Goal: Task Accomplishment & Management: Use online tool/utility

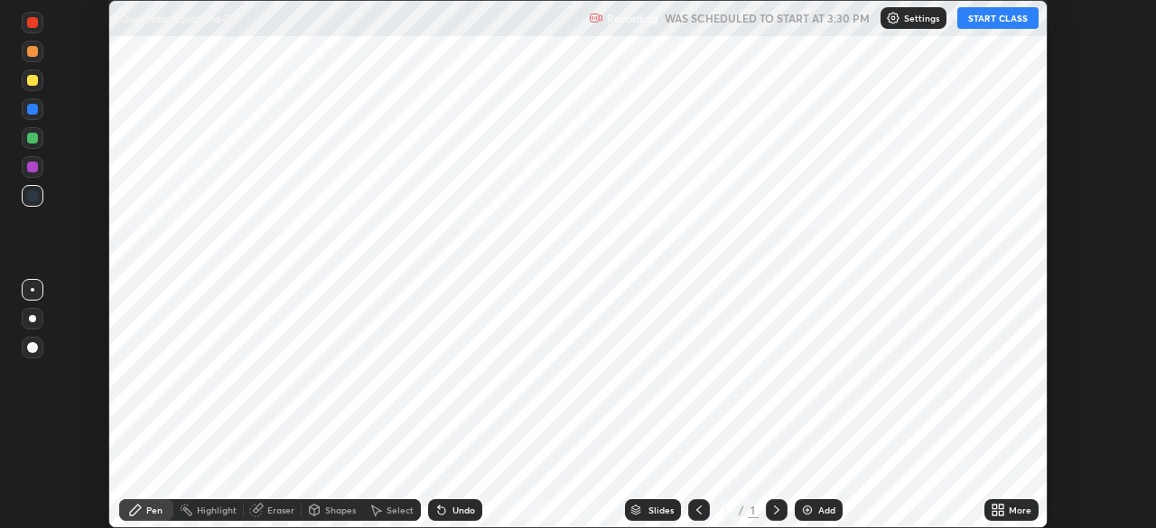
scroll to position [528, 1155]
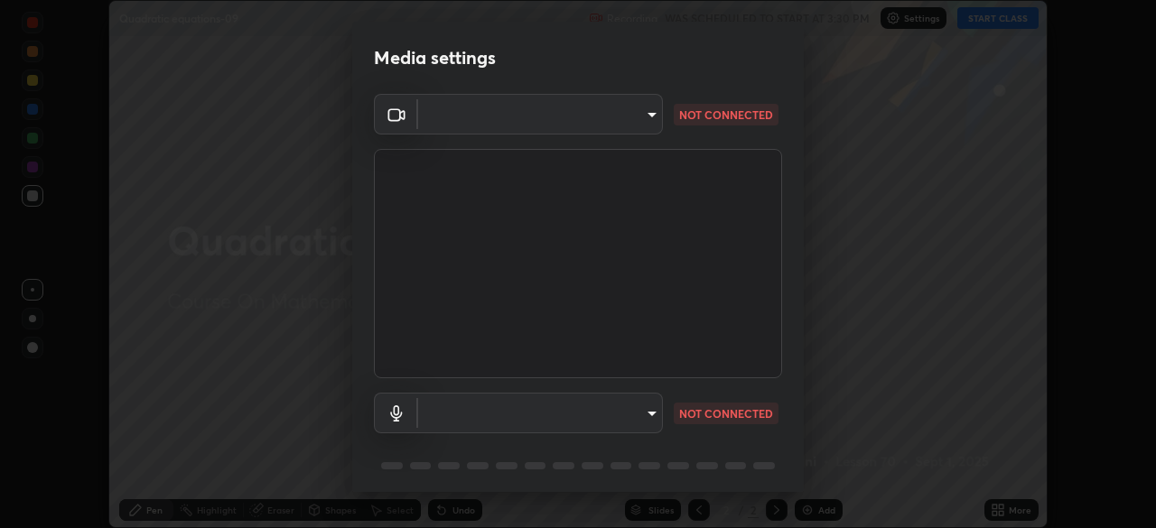
type input "6dd7f26dd43dc758996b1cf006e2949f7a02bee9d132d5f3f41e5eef0e7c266f"
click at [649, 415] on body "Erase all Quadratic equations-09 Recording WAS SCHEDULED TO START AT 3:30 PM Se…" at bounding box center [578, 264] width 1156 height 528
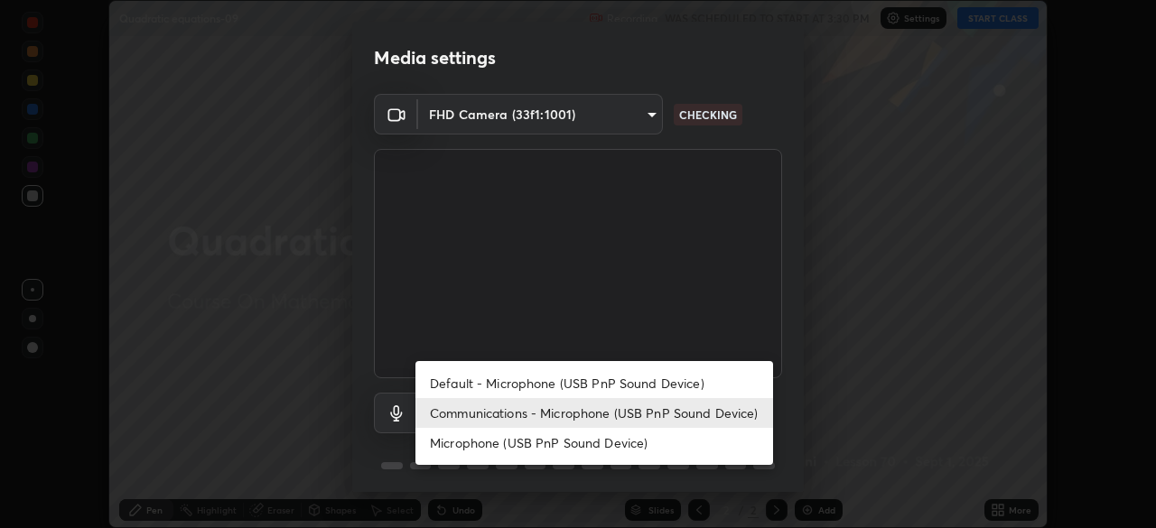
click at [619, 386] on li "Default - Microphone (USB PnP Sound Device)" at bounding box center [594, 383] width 358 height 30
type input "default"
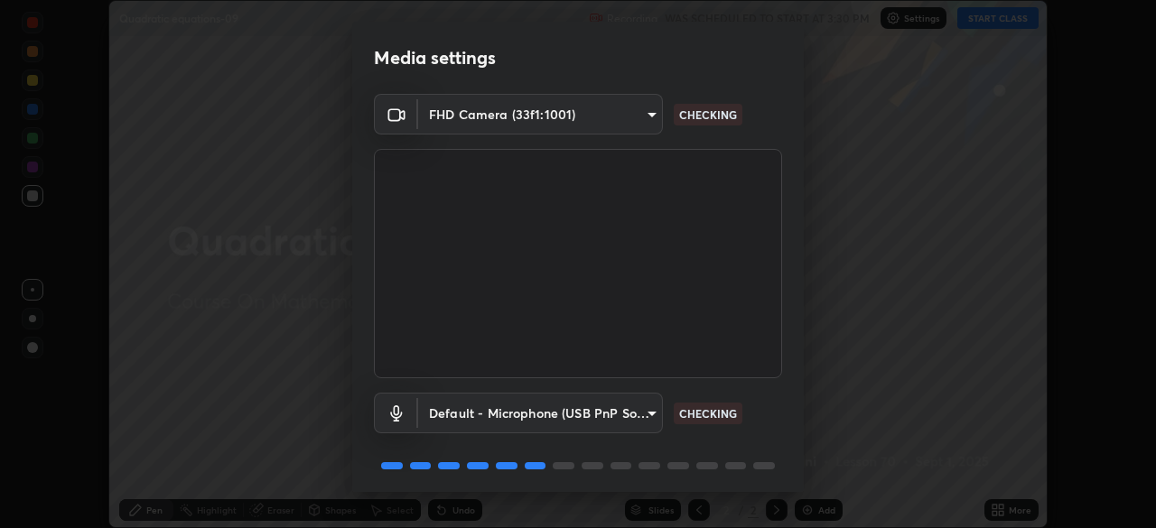
scroll to position [64, 0]
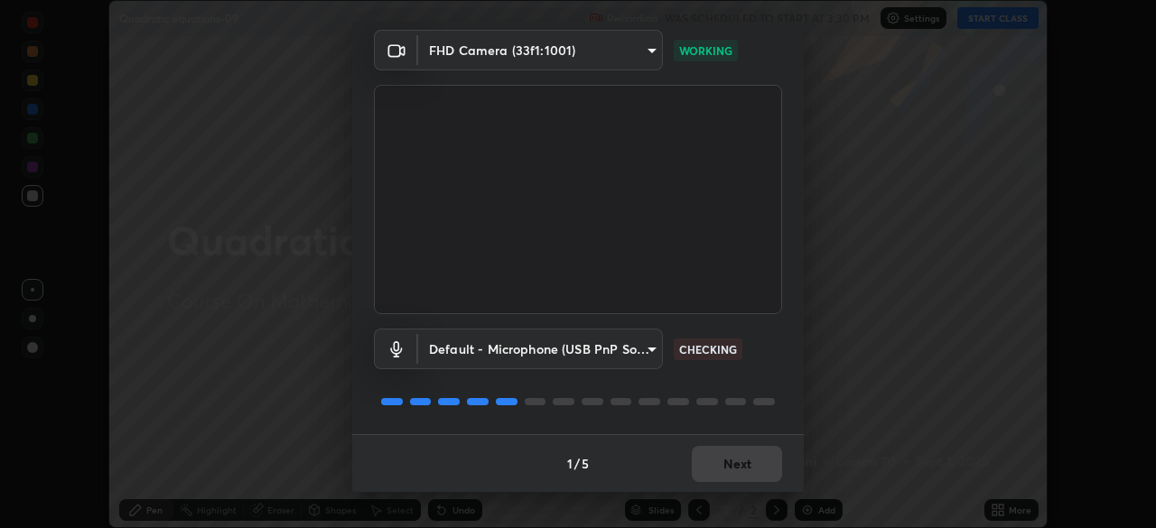
click at [749, 474] on div "1 / 5 Next" at bounding box center [577, 463] width 451 height 58
click at [740, 473] on div "1 / 5 Next" at bounding box center [577, 463] width 451 height 58
click at [741, 469] on button "Next" at bounding box center [737, 464] width 90 height 36
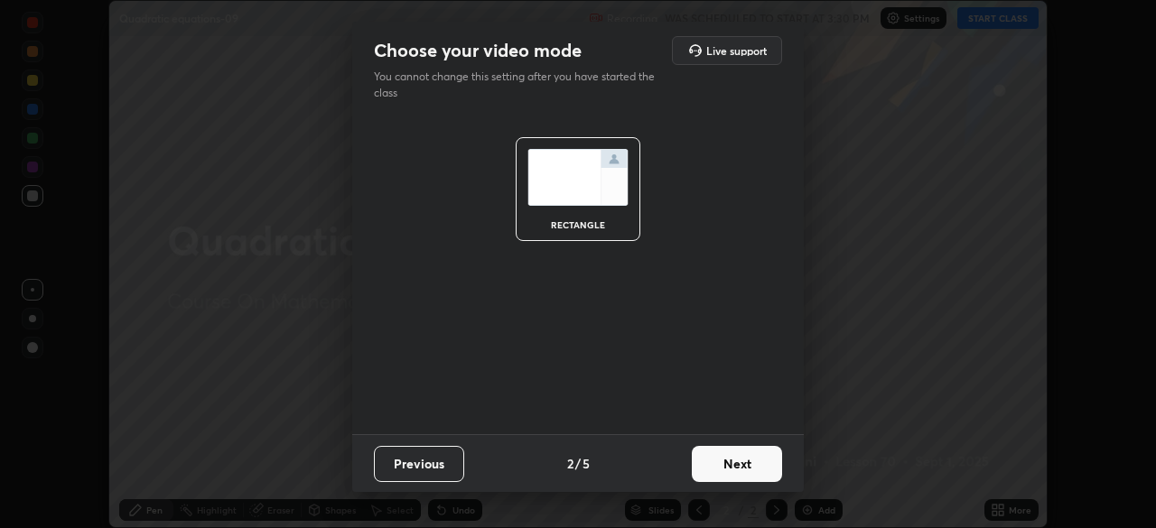
scroll to position [0, 0]
click at [740, 470] on button "Next" at bounding box center [737, 464] width 90 height 36
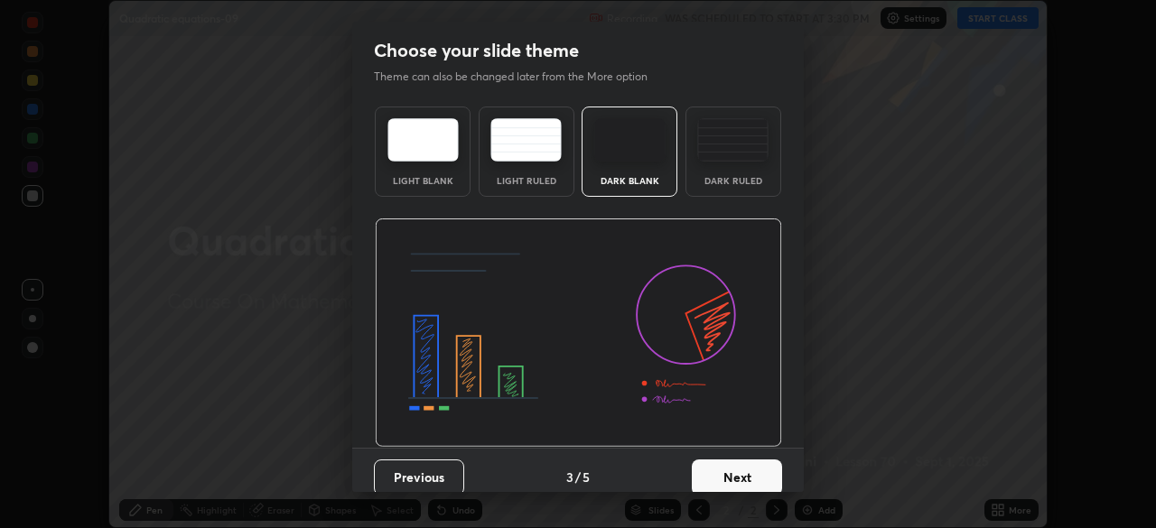
click at [741, 473] on button "Next" at bounding box center [737, 478] width 90 height 36
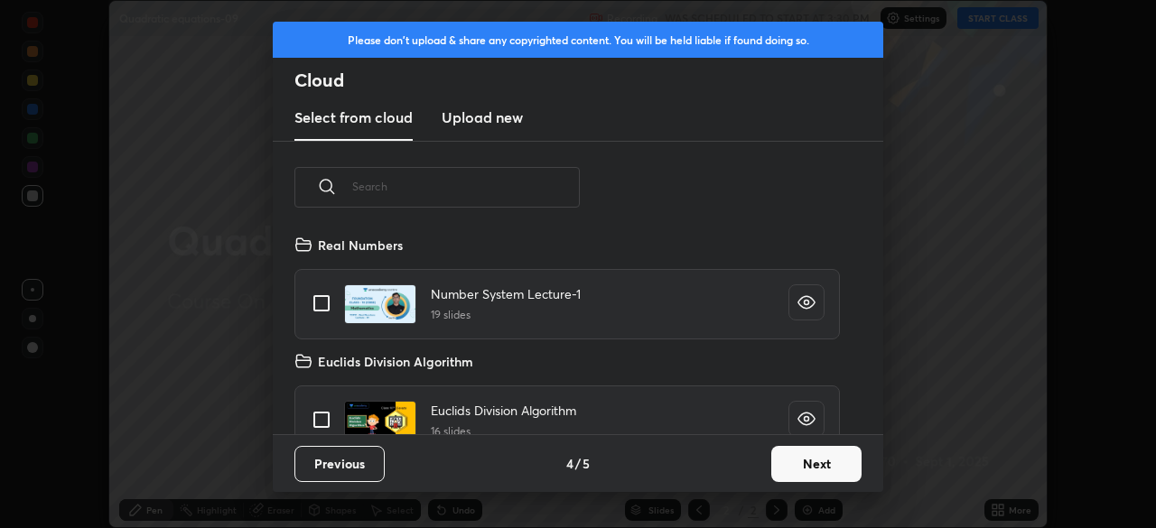
scroll to position [200, 580]
click at [794, 464] on button "Next" at bounding box center [816, 464] width 90 height 36
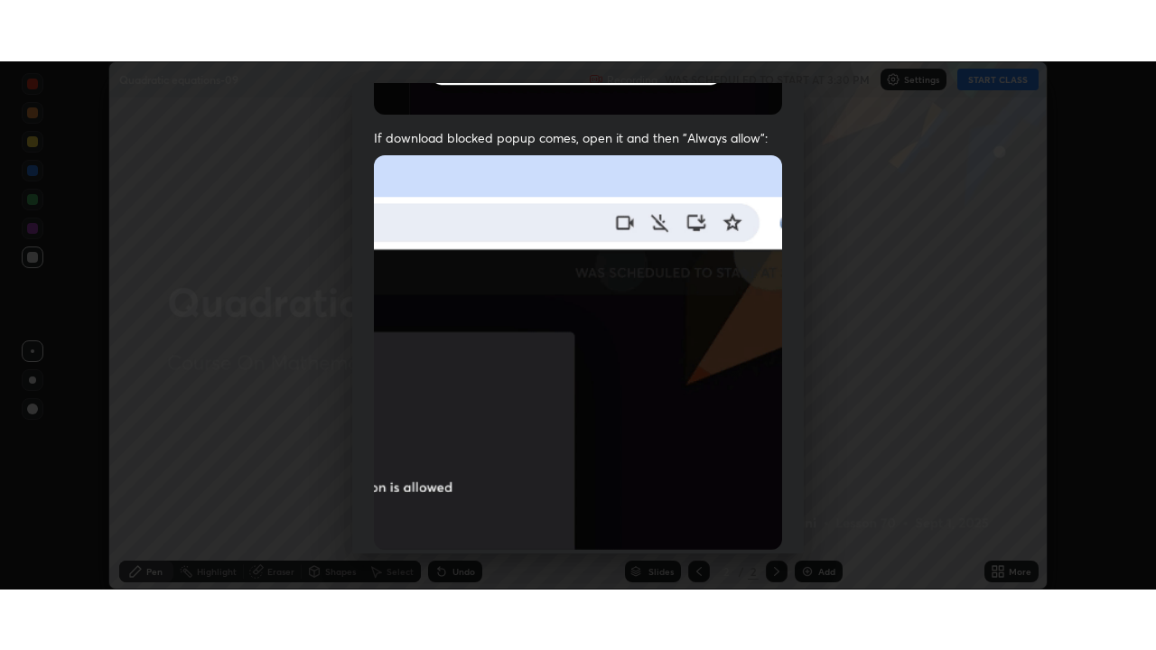
scroll to position [433, 0]
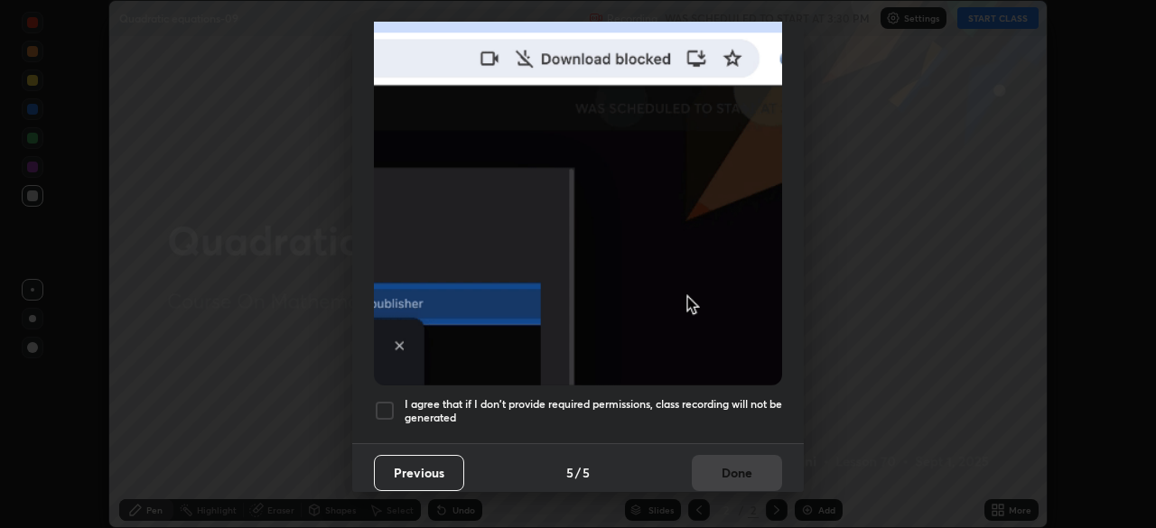
click at [556, 402] on h5 "I agree that if I don't provide required permissions, class recording will not …" at bounding box center [593, 411] width 377 height 28
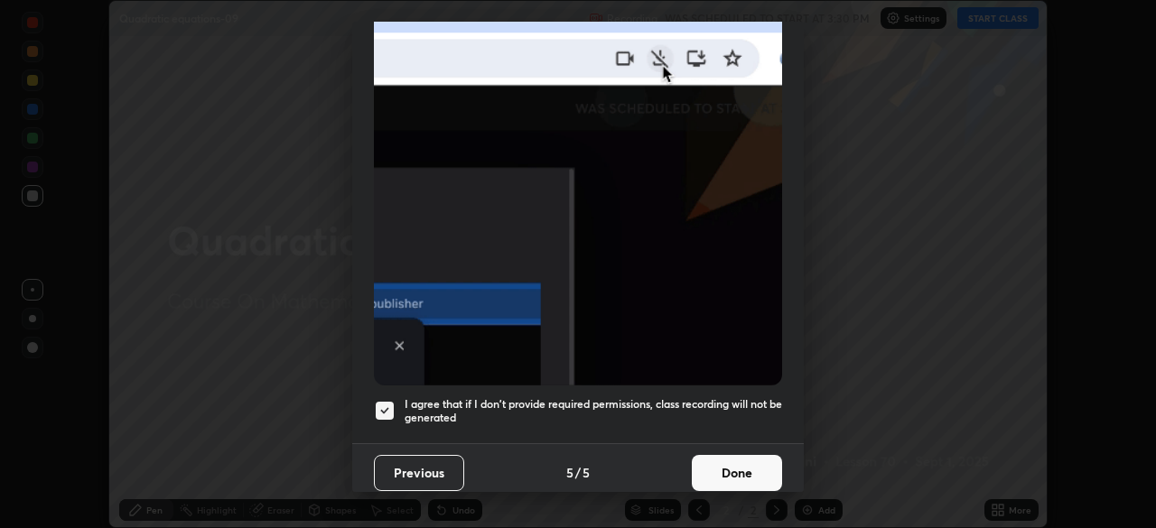
click at [738, 468] on button "Done" at bounding box center [737, 473] width 90 height 36
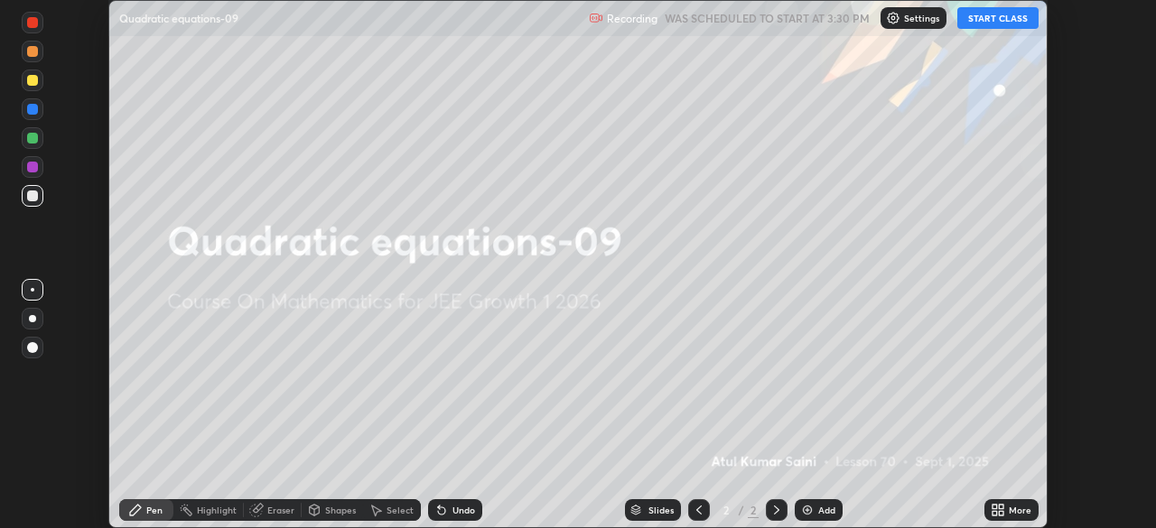
click at [818, 515] on div "Add" at bounding box center [826, 510] width 17 height 9
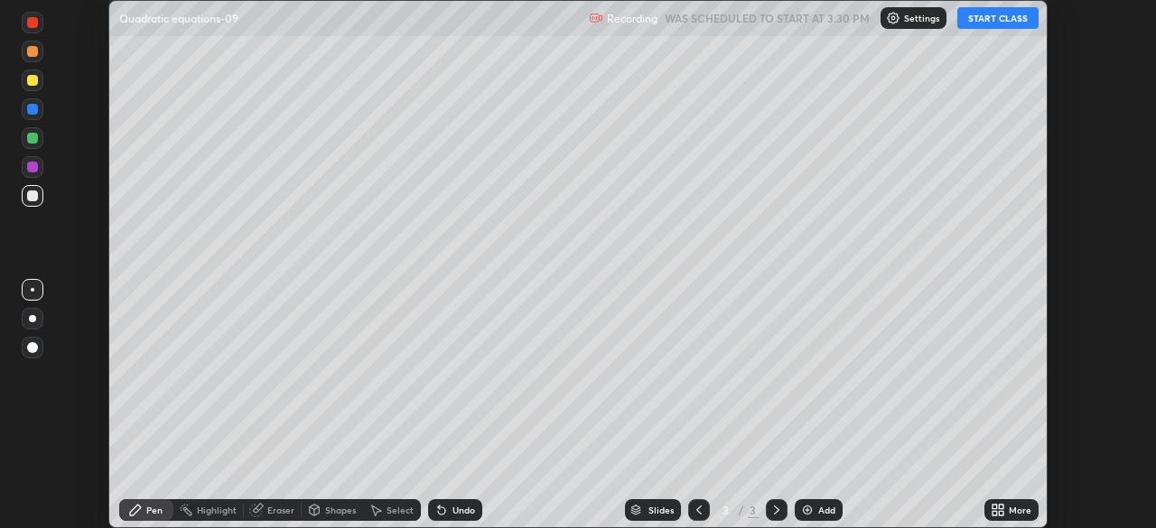
click at [992, 511] on icon at bounding box center [994, 513] width 5 height 5
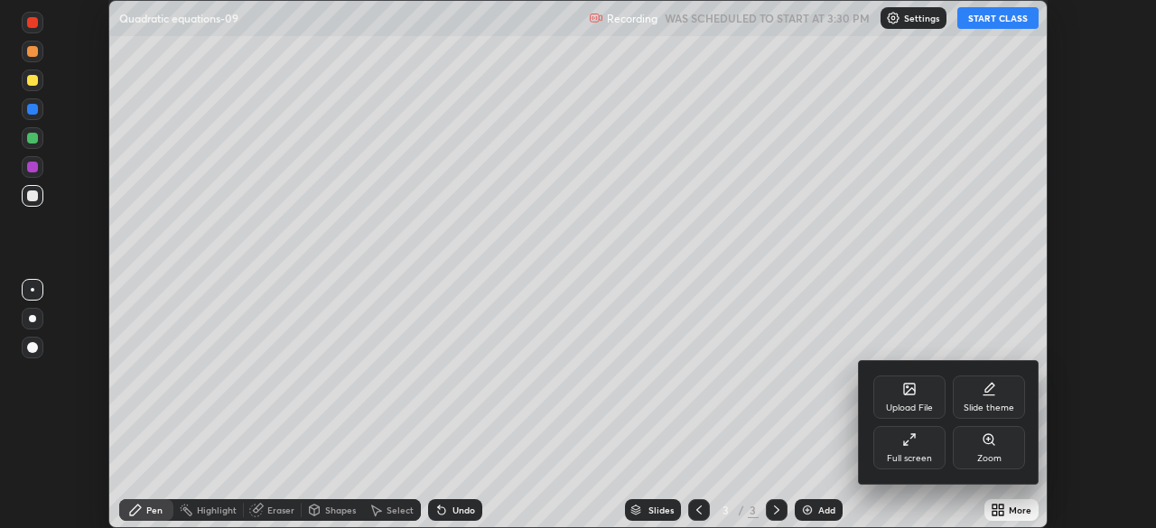
click at [911, 451] on div "Full screen" at bounding box center [909, 447] width 72 height 43
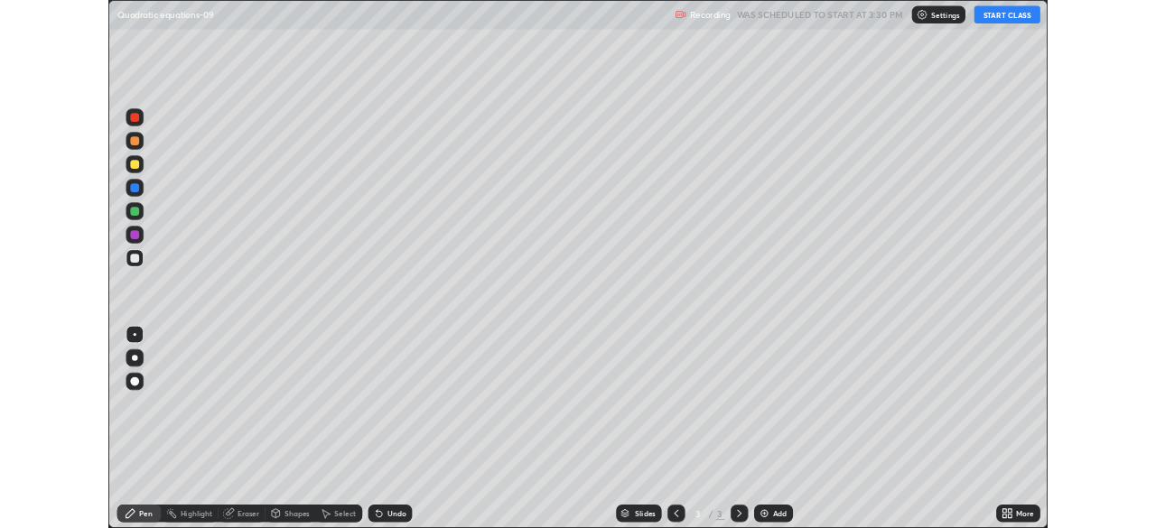
scroll to position [650, 1156]
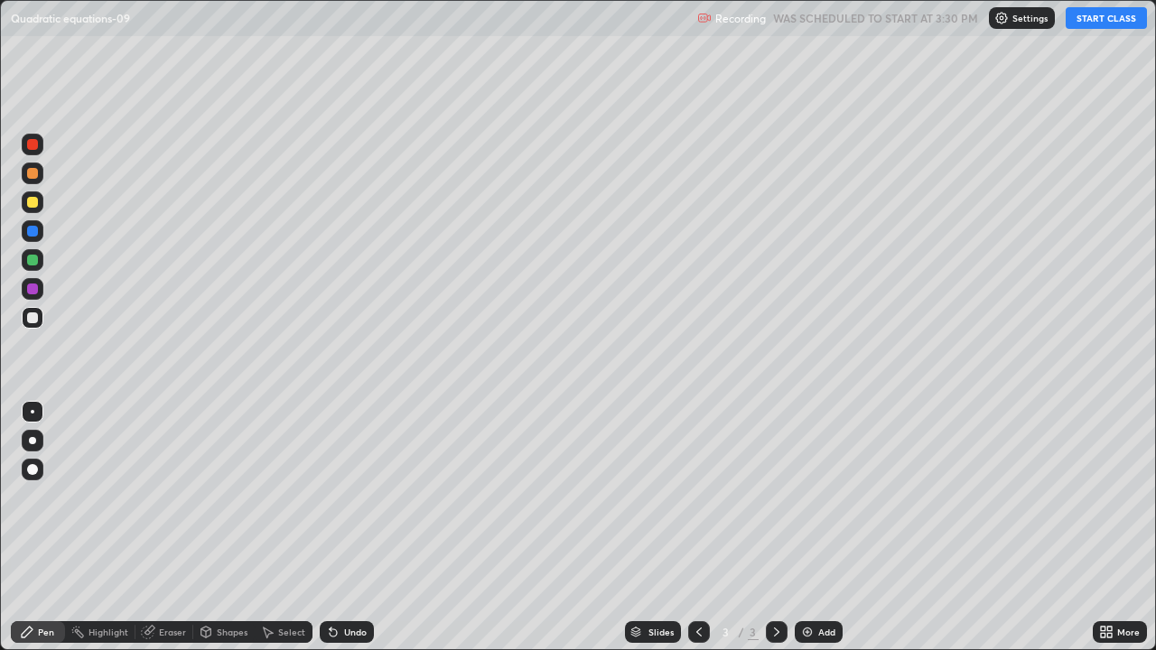
click at [1095, 17] on button "START CLASS" at bounding box center [1105, 18] width 81 height 22
click at [820, 527] on div "Add" at bounding box center [826, 632] width 17 height 9
click at [35, 262] on div at bounding box center [32, 260] width 11 height 11
click at [356, 527] on div "Undo" at bounding box center [347, 632] width 54 height 22
click at [818, 527] on div "Add" at bounding box center [826, 632] width 17 height 9
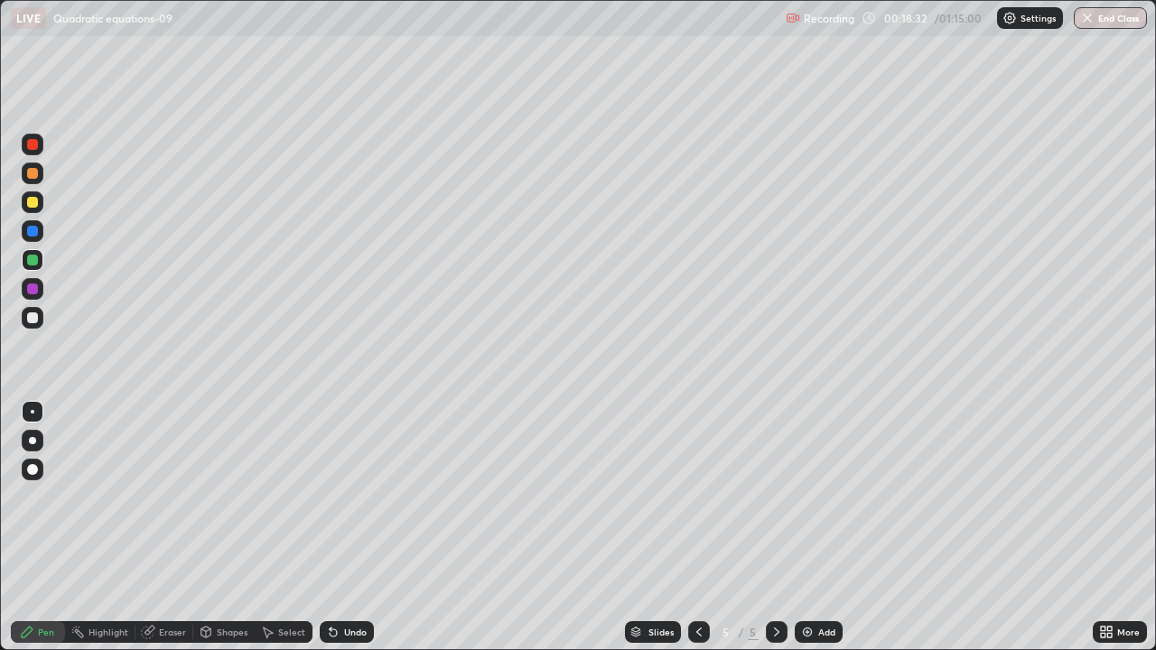
click at [181, 527] on div "Eraser" at bounding box center [172, 632] width 27 height 9
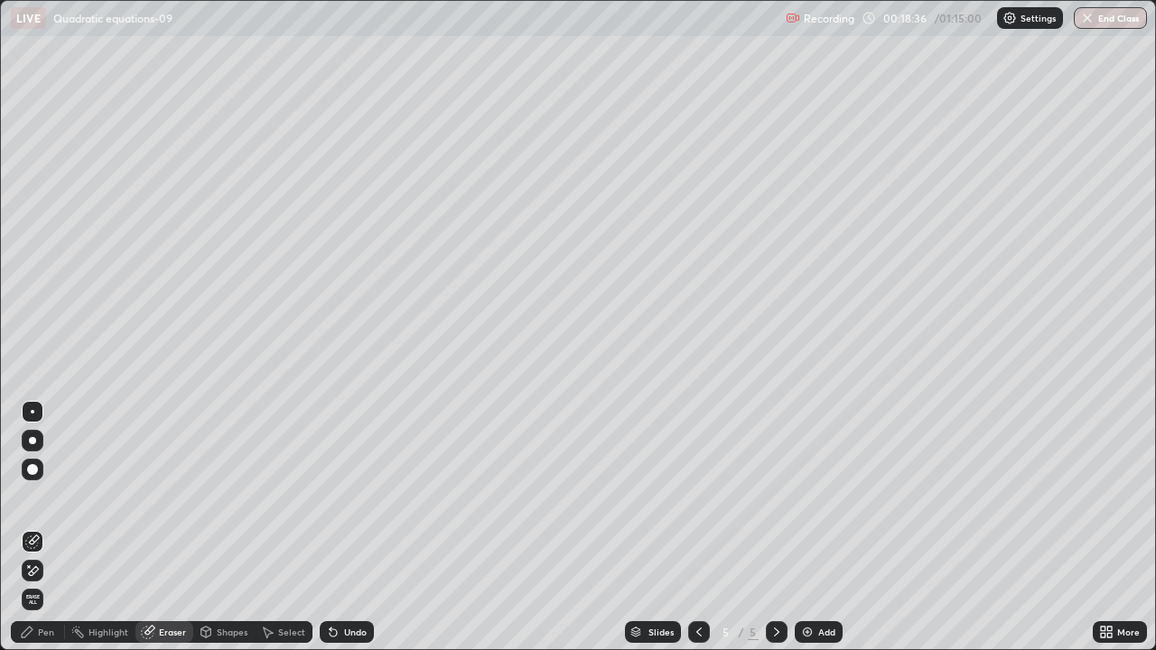
click at [51, 527] on div "Pen" at bounding box center [46, 632] width 16 height 9
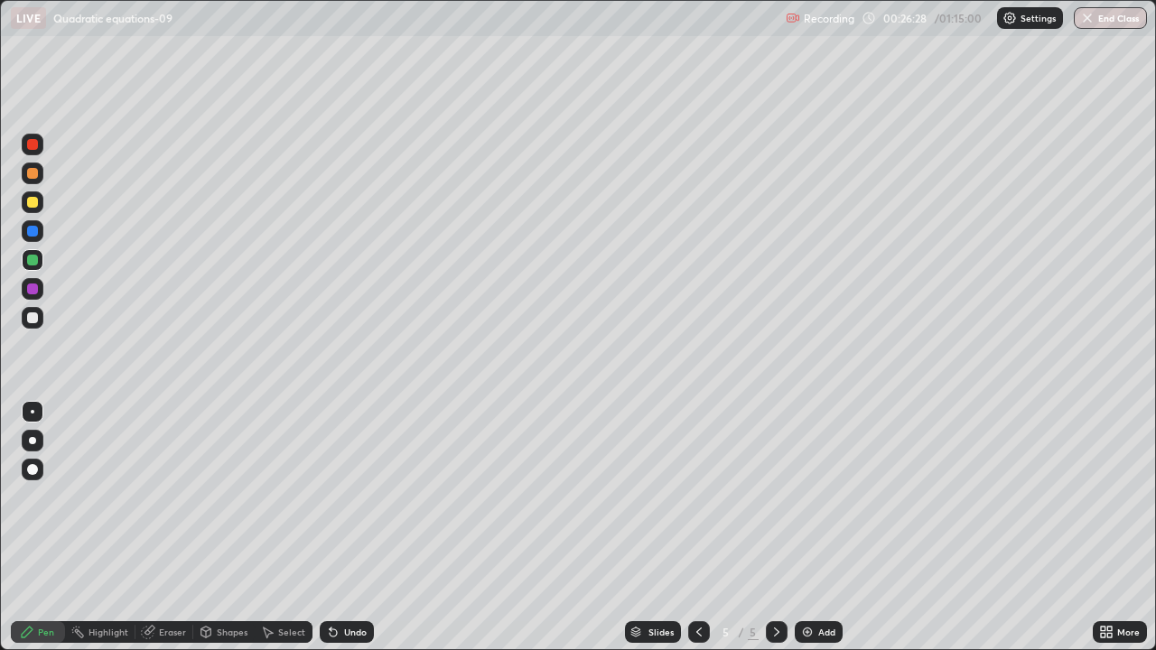
click at [285, 527] on div "Select" at bounding box center [291, 632] width 27 height 9
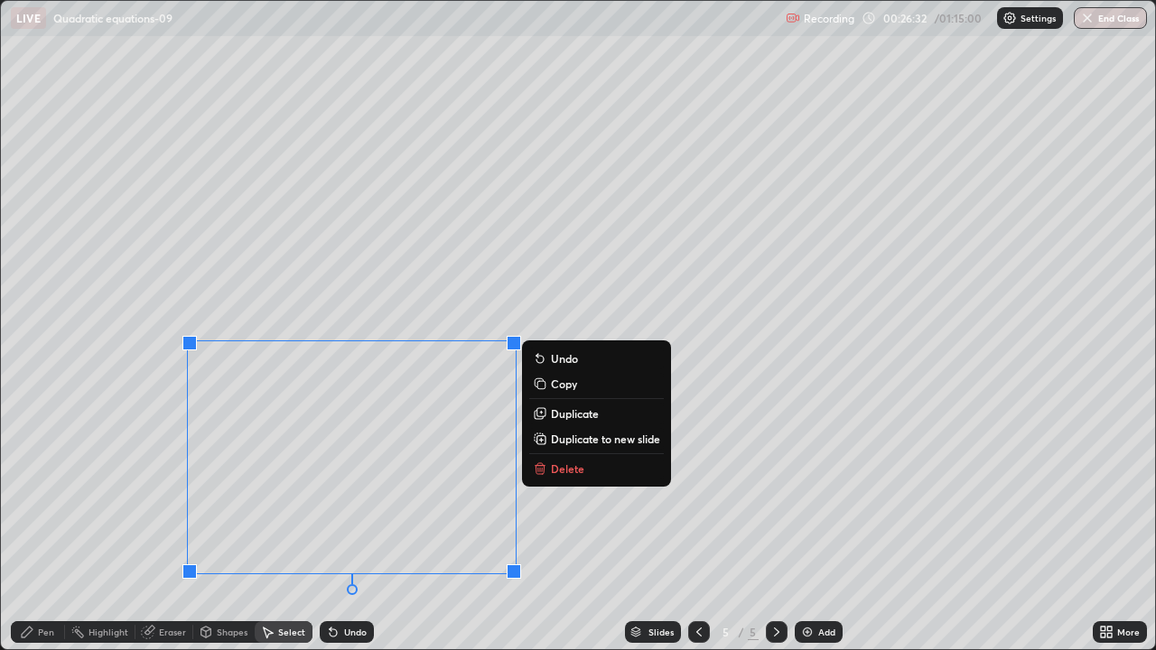
click at [565, 383] on p "Copy" at bounding box center [564, 384] width 26 height 14
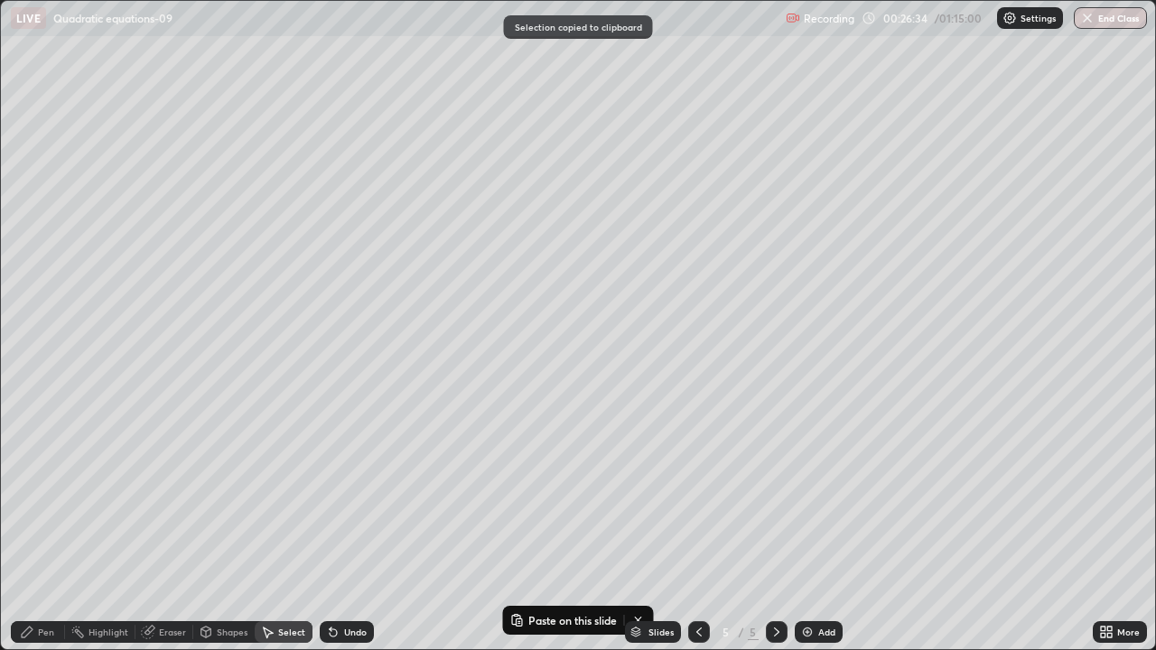
click at [807, 527] on img at bounding box center [807, 632] width 14 height 14
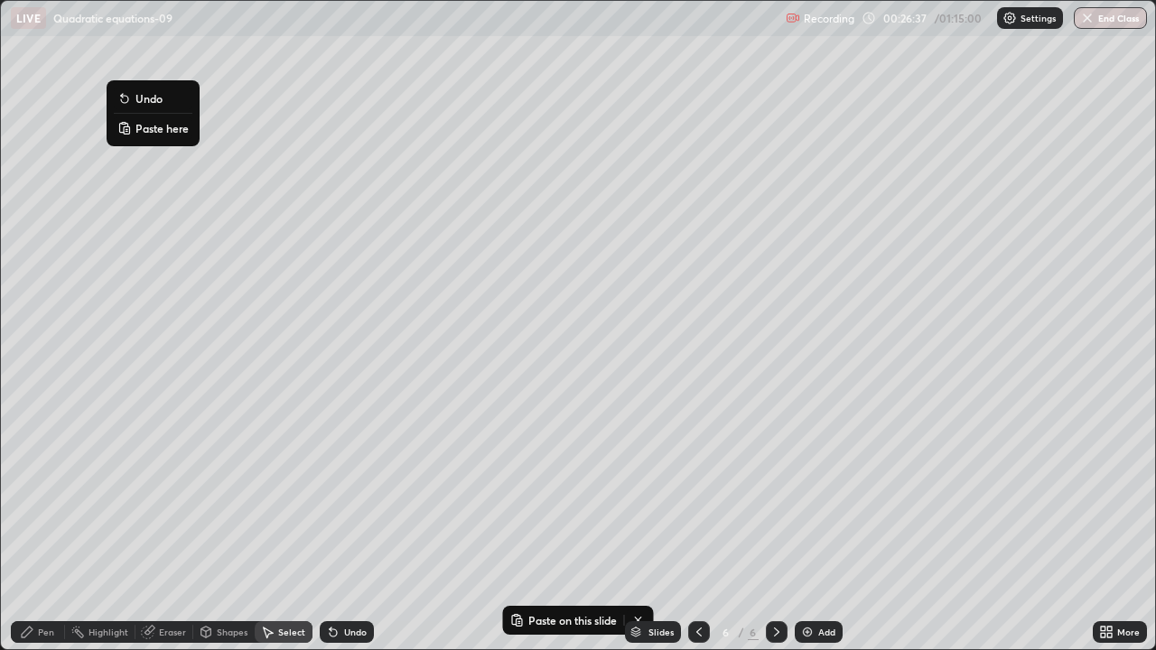
click at [144, 131] on p "Paste here" at bounding box center [161, 128] width 53 height 14
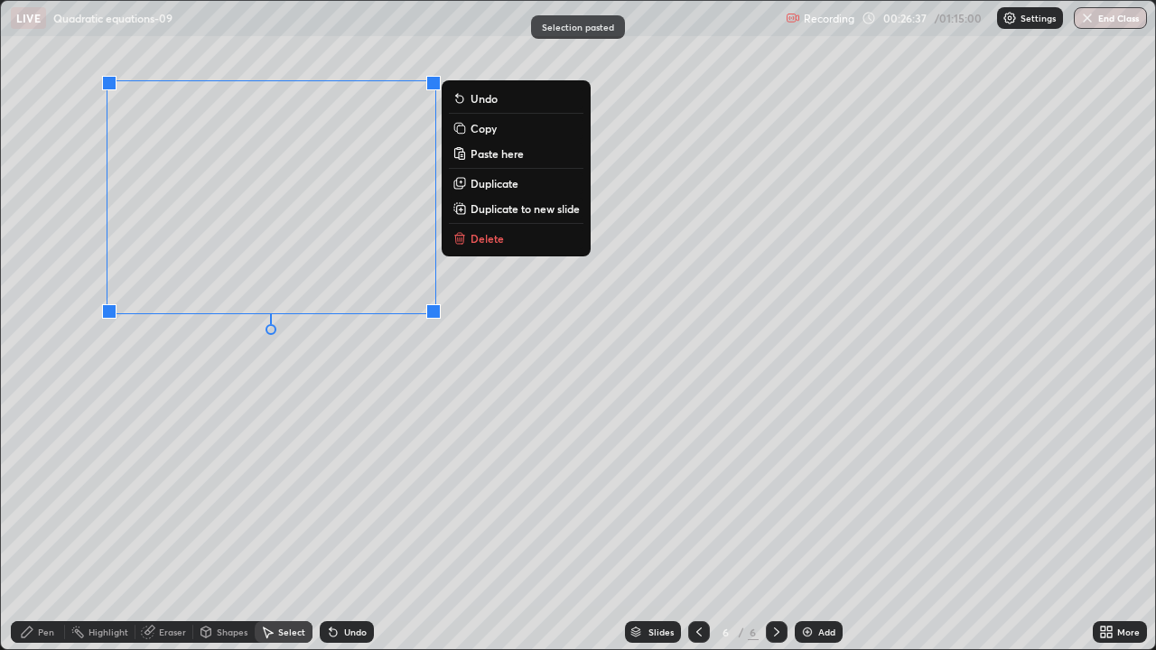
click at [176, 375] on div "0 ° Undo Copy Paste here Duplicate Duplicate to new slide Delete" at bounding box center [578, 325] width 1154 height 648
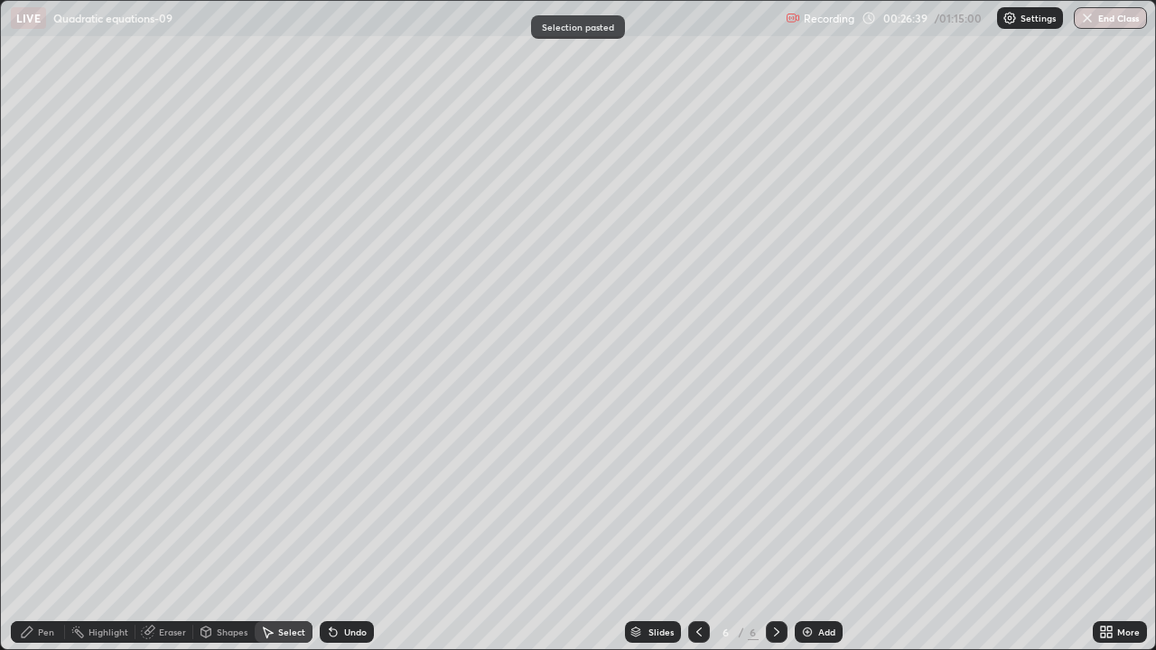
click at [46, 527] on div "Pen" at bounding box center [46, 632] width 16 height 9
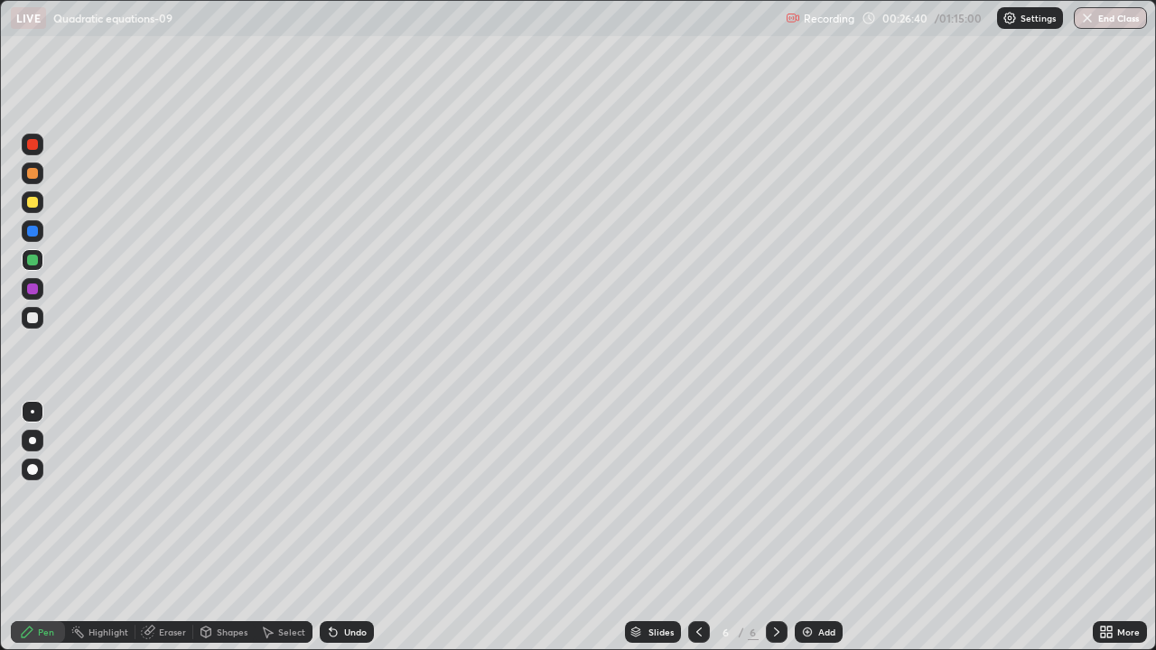
click at [36, 319] on div at bounding box center [32, 317] width 11 height 11
click at [697, 527] on icon at bounding box center [699, 632] width 14 height 14
click at [773, 527] on icon at bounding box center [776, 632] width 14 height 14
click at [823, 527] on div "Add" at bounding box center [826, 632] width 17 height 9
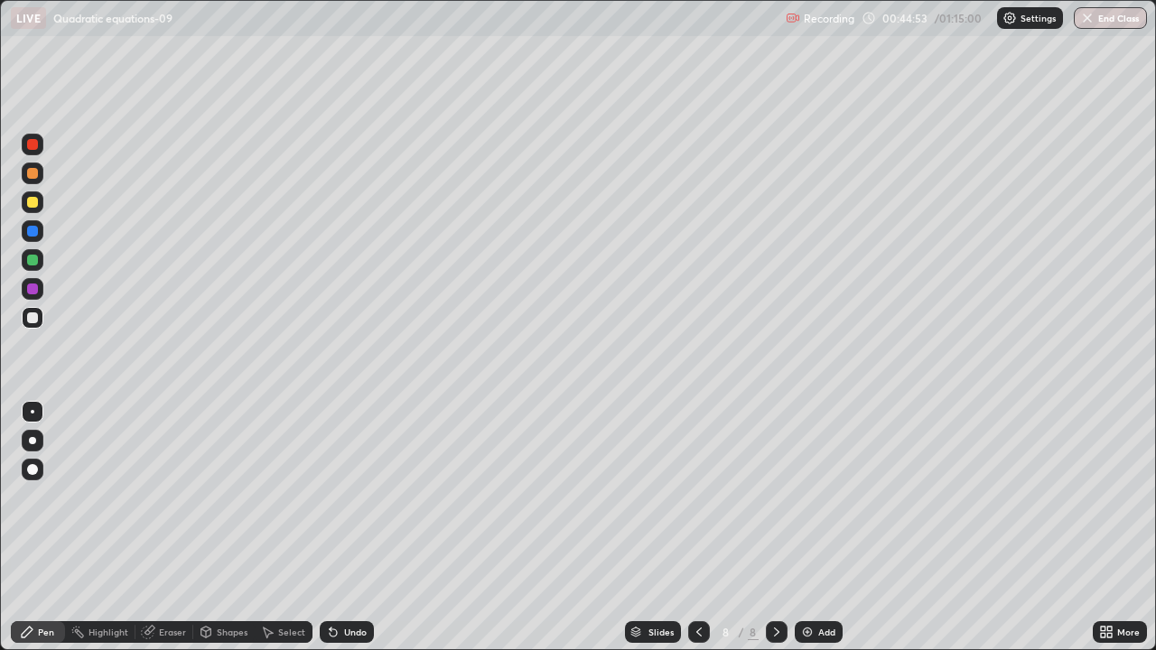
click at [344, 527] on div "Undo" at bounding box center [347, 632] width 54 height 22
click at [344, 527] on div "Undo" at bounding box center [355, 632] width 23 height 9
click at [812, 527] on img at bounding box center [807, 632] width 14 height 14
click at [33, 260] on div at bounding box center [32, 260] width 11 height 11
click at [818, 527] on div "Add" at bounding box center [826, 632] width 17 height 9
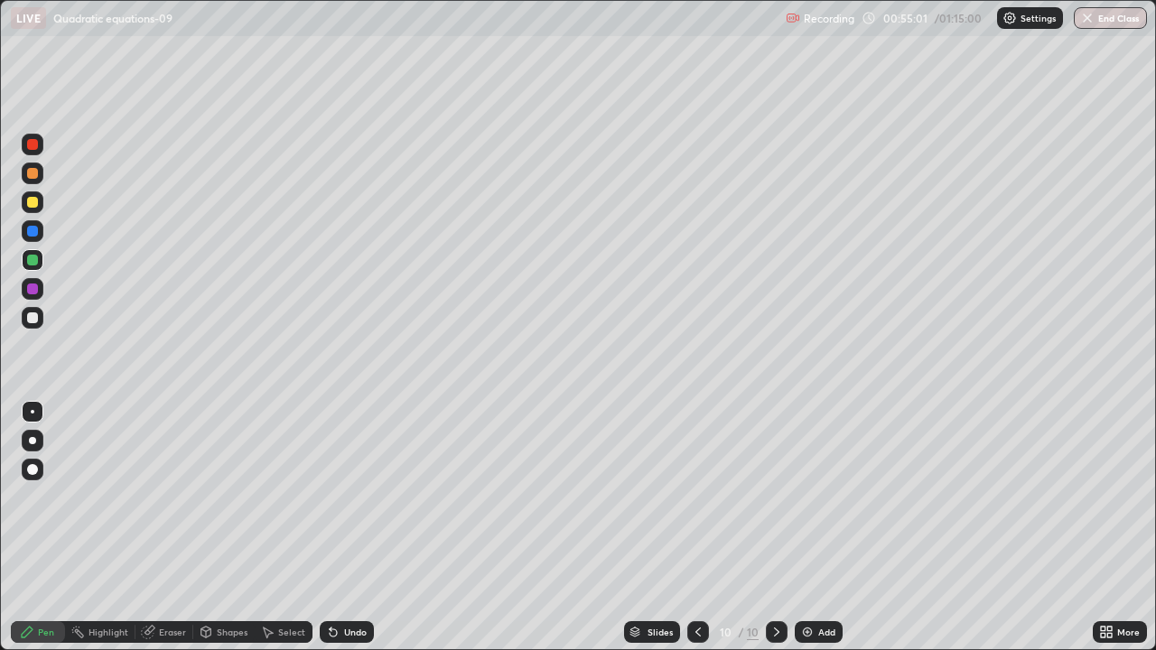
click at [696, 527] on icon at bounding box center [698, 632] width 14 height 14
click at [776, 527] on icon at bounding box center [776, 632] width 14 height 14
click at [171, 527] on div "Eraser" at bounding box center [172, 632] width 27 height 9
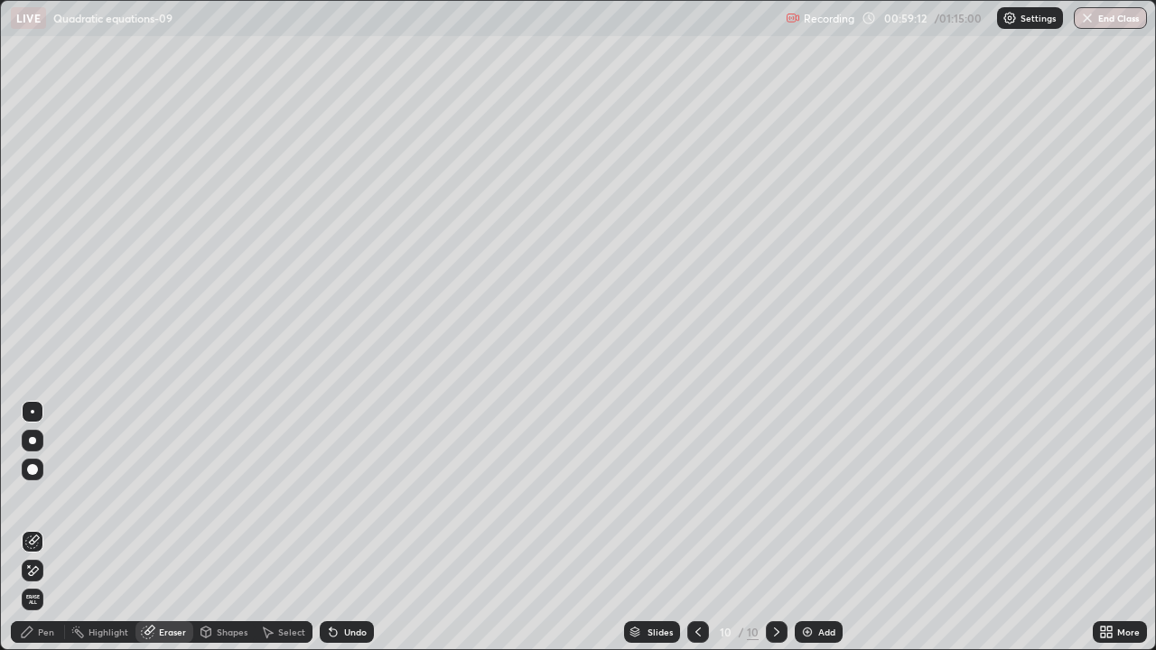
click at [43, 527] on div "Pen" at bounding box center [46, 632] width 16 height 9
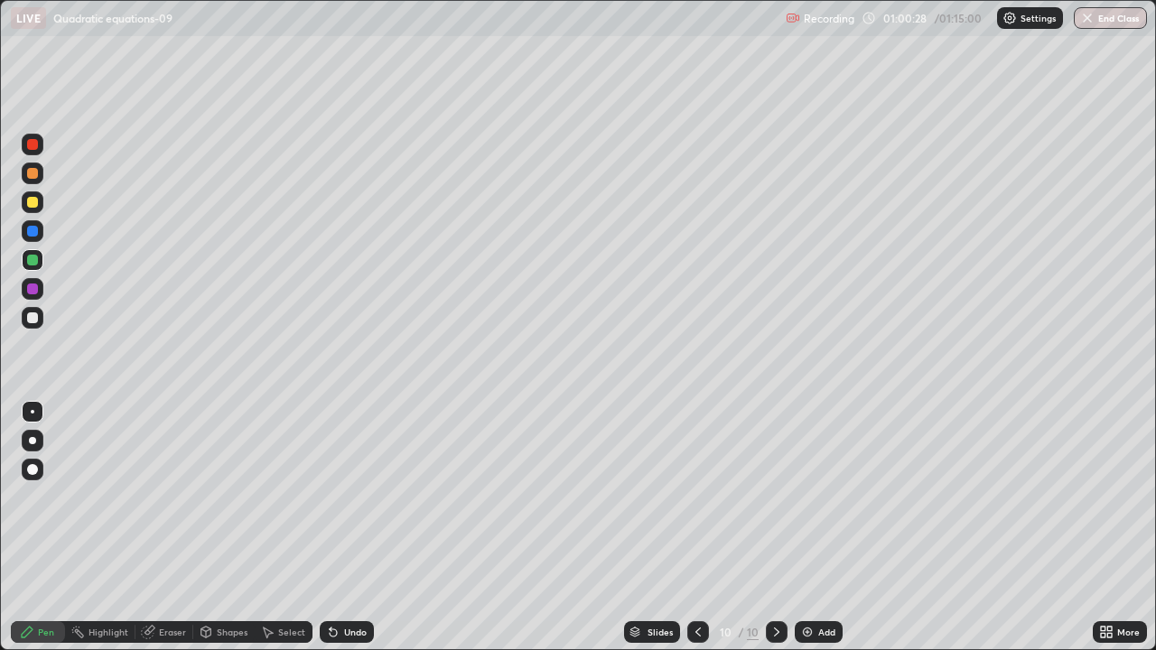
click at [167, 527] on div "Eraser" at bounding box center [172, 632] width 27 height 9
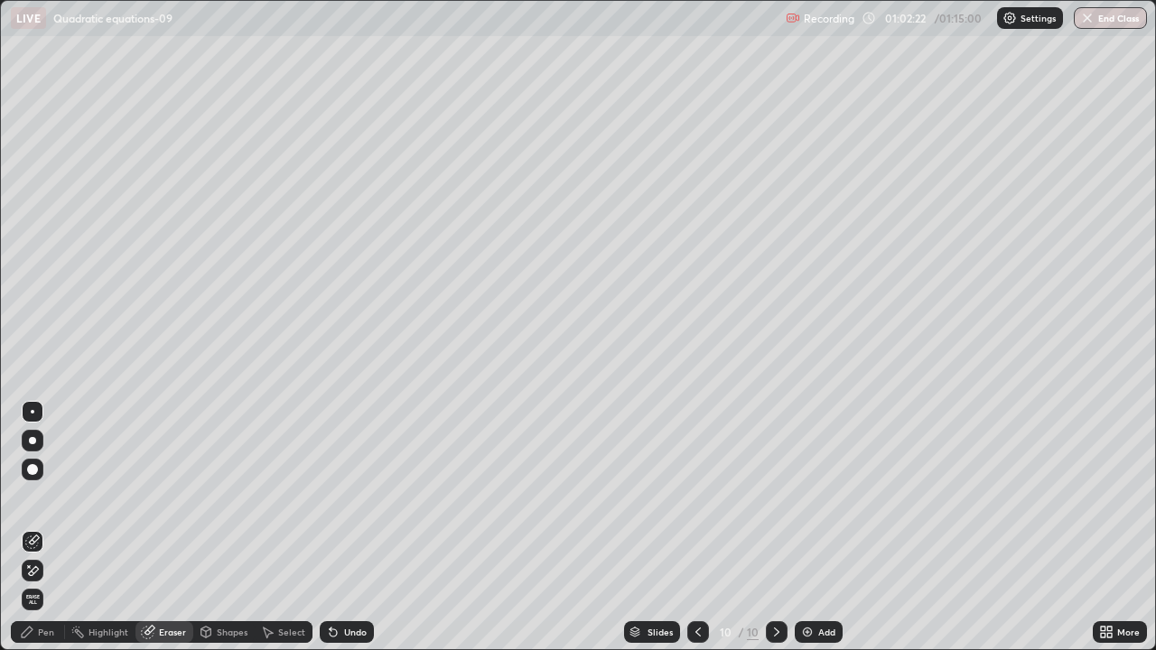
click at [52, 527] on div "Pen" at bounding box center [46, 632] width 16 height 9
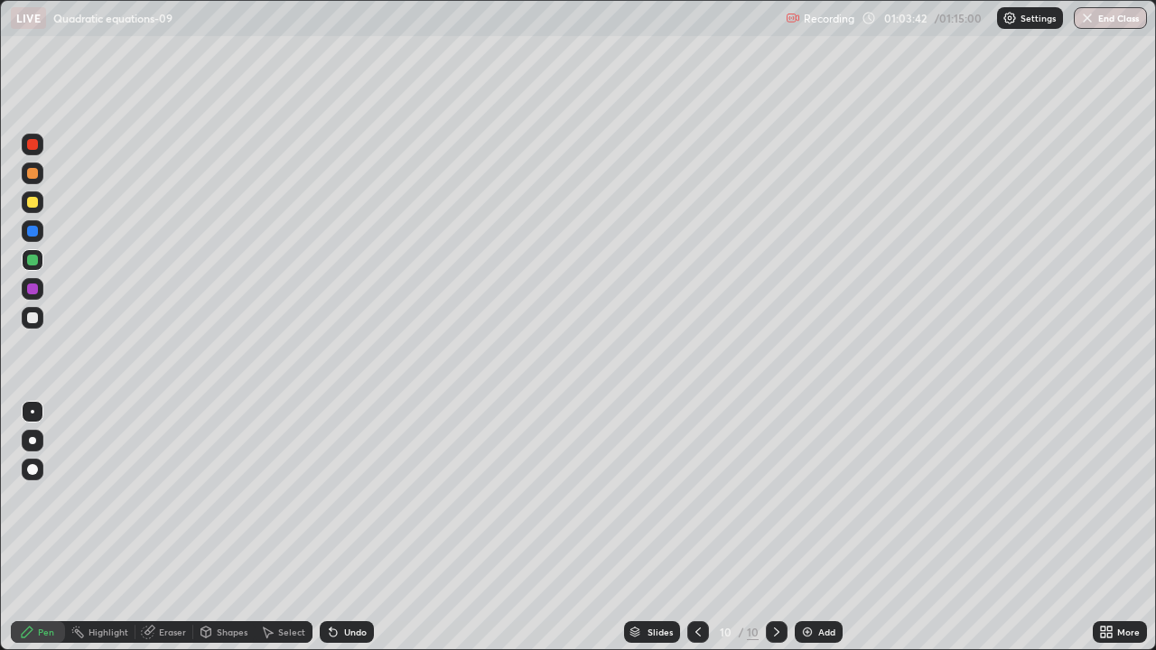
click at [174, 527] on div "Eraser" at bounding box center [172, 632] width 27 height 9
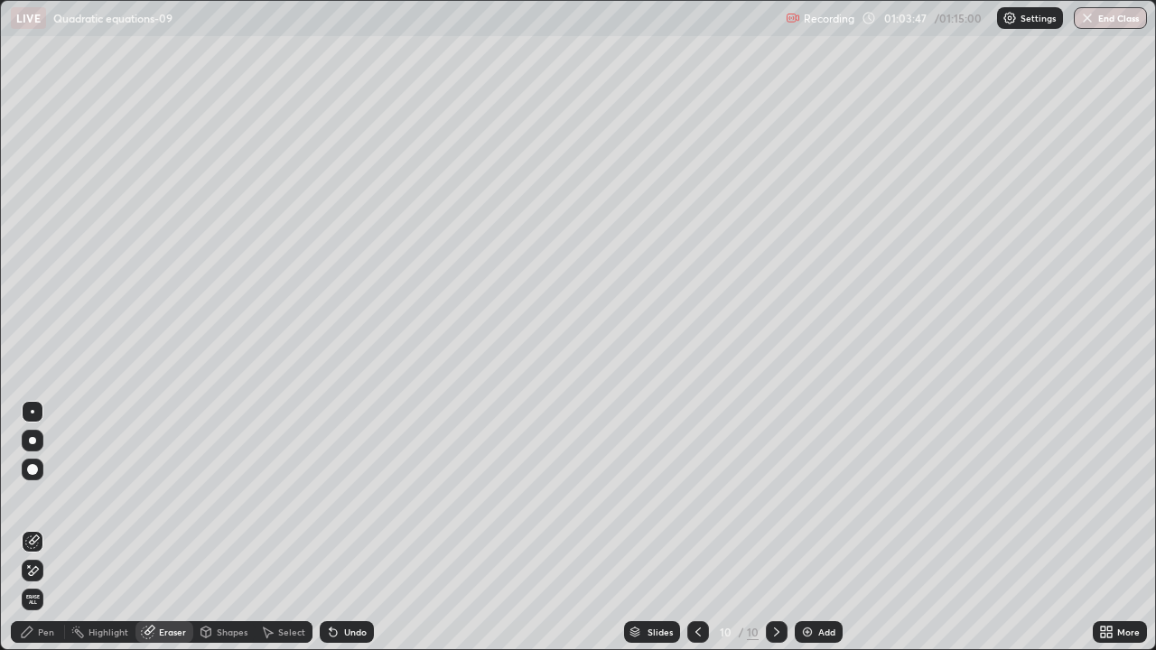
click at [39, 527] on icon at bounding box center [32, 570] width 14 height 15
click at [46, 527] on div "Pen" at bounding box center [46, 632] width 16 height 9
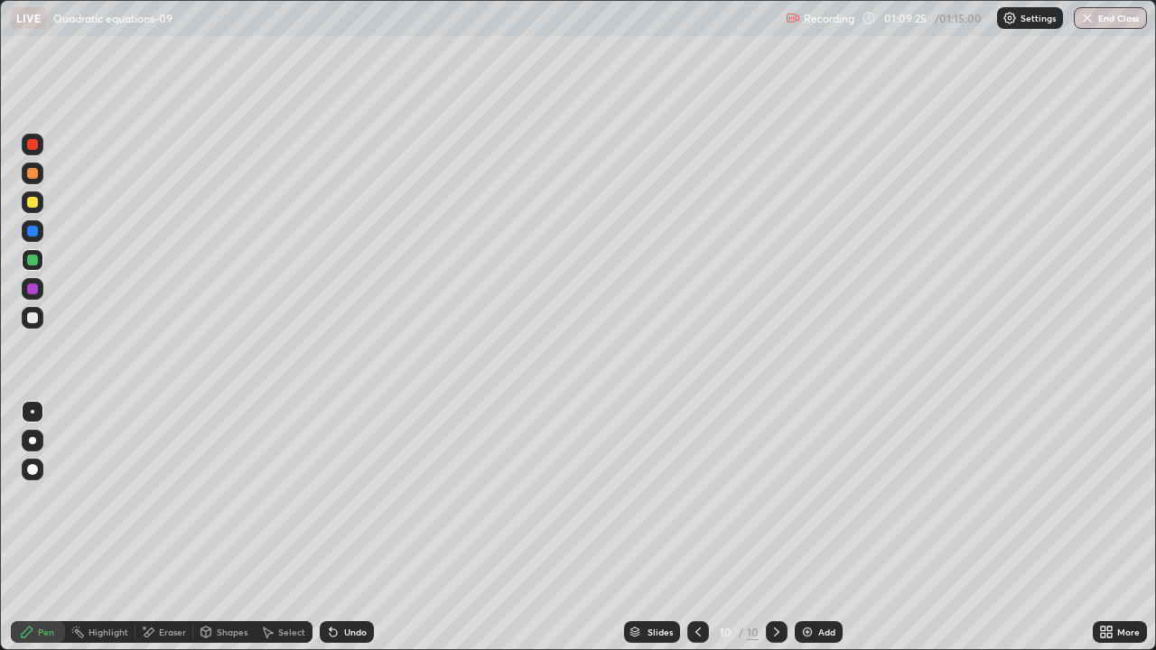
click at [777, 527] on icon at bounding box center [776, 632] width 14 height 14
click at [824, 527] on div "Add" at bounding box center [826, 632] width 17 height 9
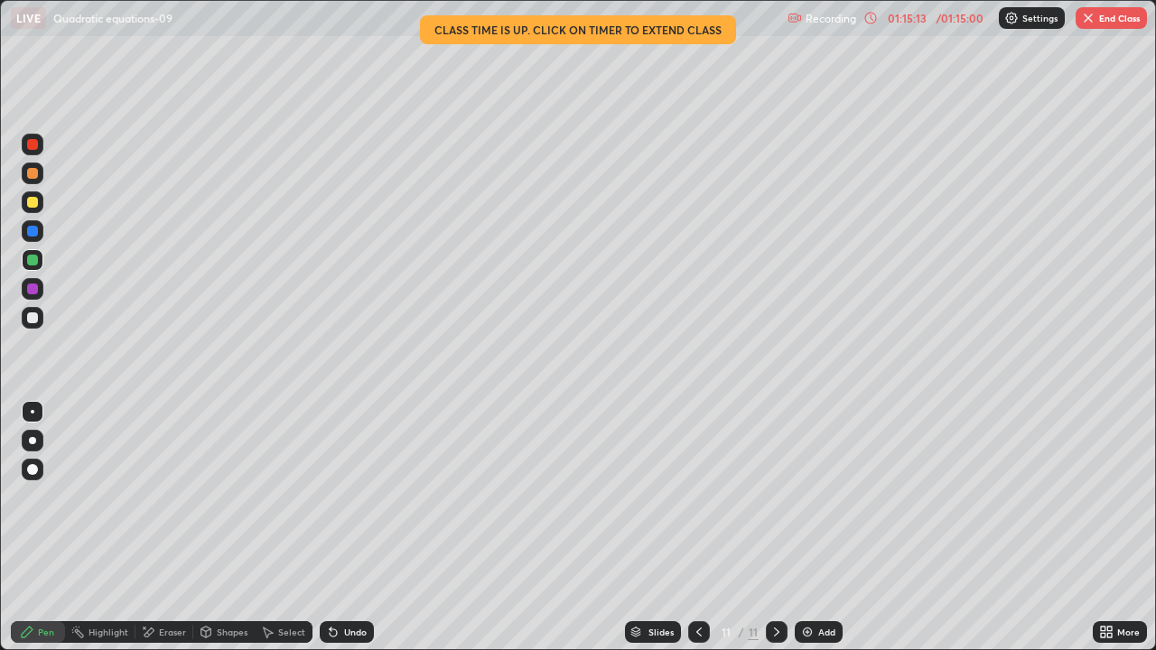
click at [1096, 19] on button "End Class" at bounding box center [1110, 18] width 71 height 22
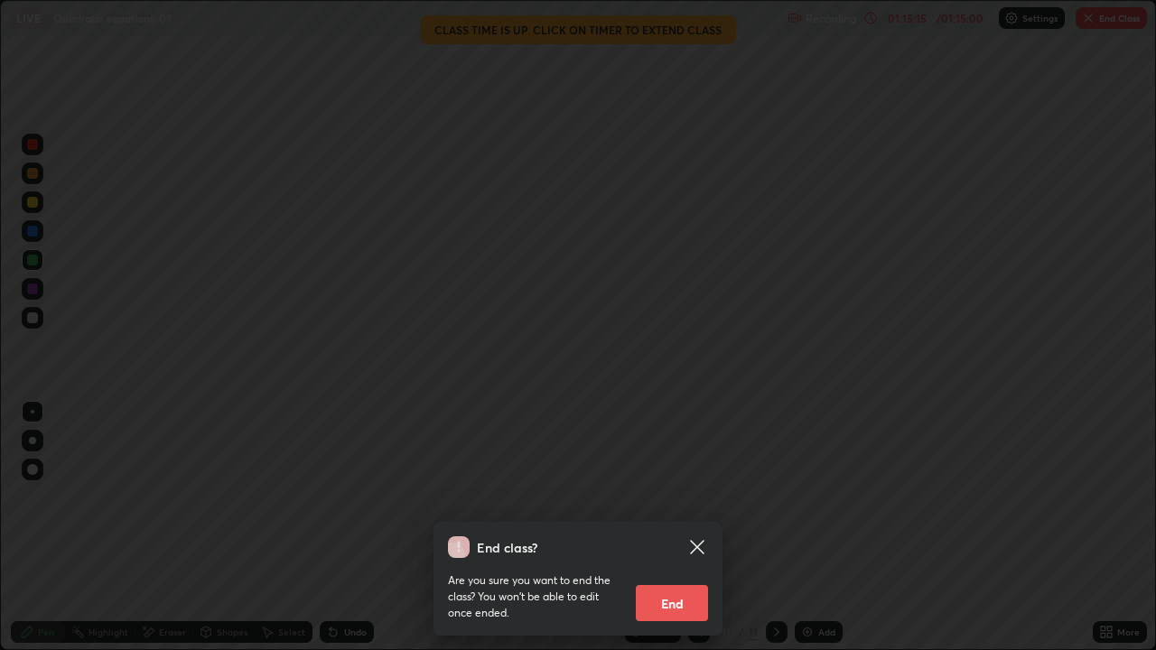
click at [672, 527] on button "End" at bounding box center [672, 603] width 72 height 36
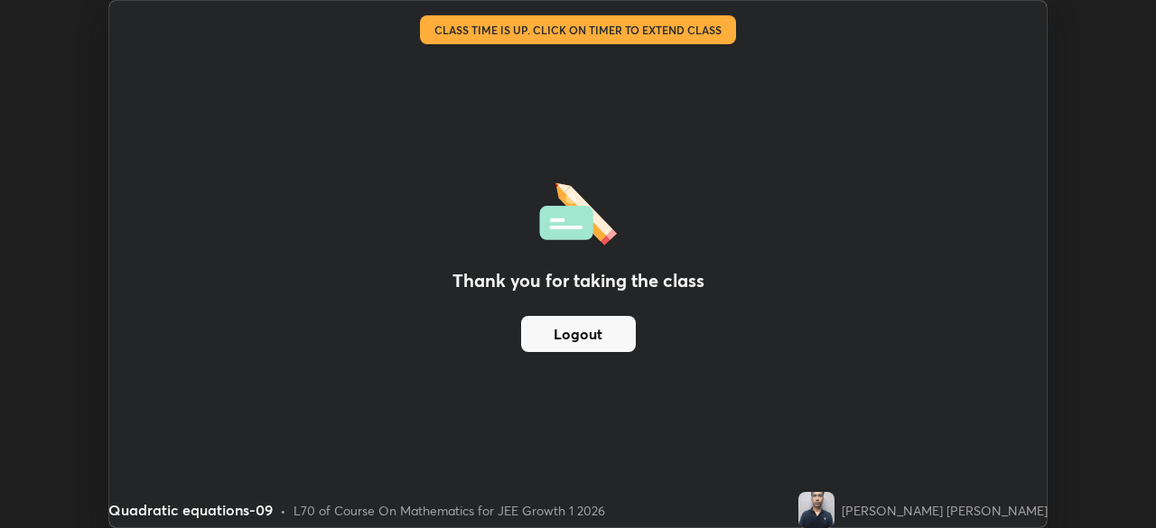
scroll to position [89766, 89138]
